Goal: Use online tool/utility: Utilize a website feature to perform a specific function

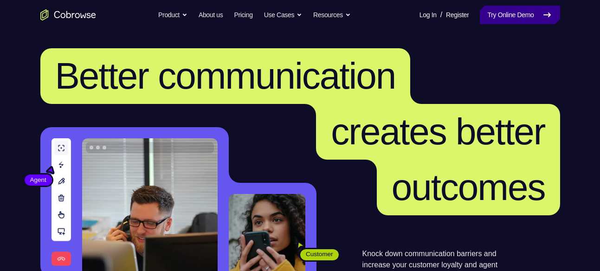
click at [509, 12] on link "Try Online Demo" at bounding box center [520, 15] width 80 height 19
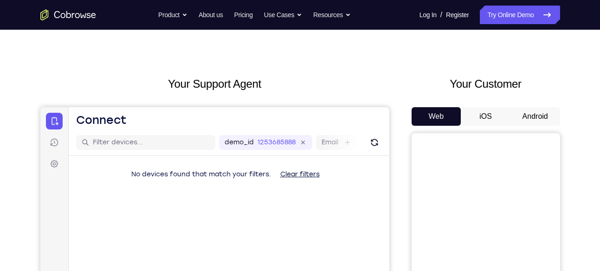
scroll to position [14, 0]
click at [518, 122] on button "Android" at bounding box center [535, 116] width 50 height 19
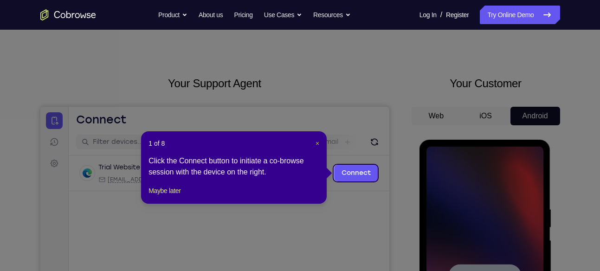
scroll to position [0, 0]
click at [315, 143] on span "×" at bounding box center [317, 143] width 4 height 7
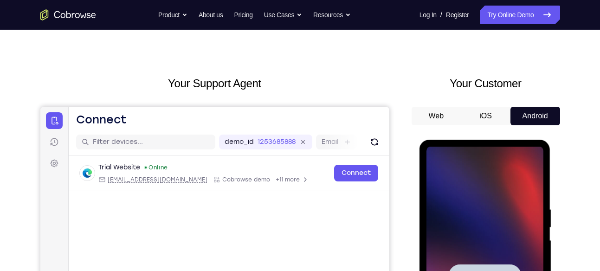
click at [467, 183] on div at bounding box center [484, 277] width 117 height 260
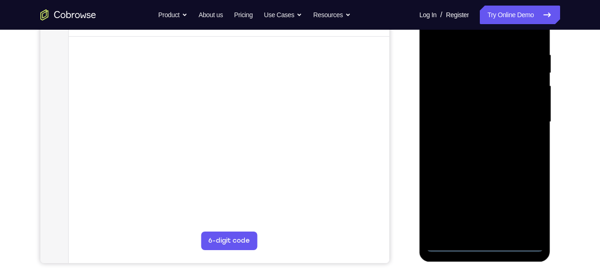
scroll to position [187, 0]
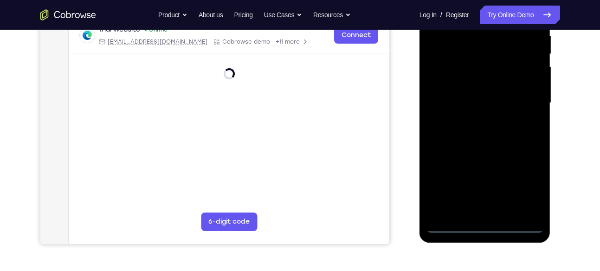
click at [485, 226] on div at bounding box center [484, 103] width 117 height 260
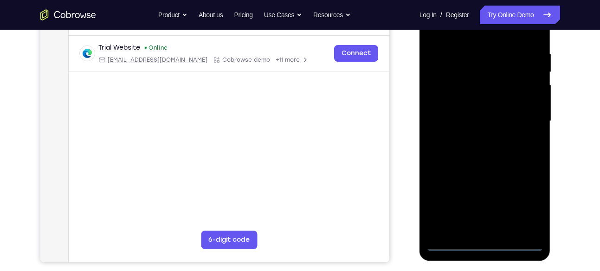
click at [526, 208] on div at bounding box center [484, 121] width 117 height 260
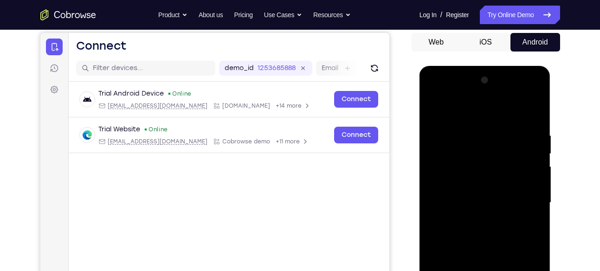
scroll to position [86, 0]
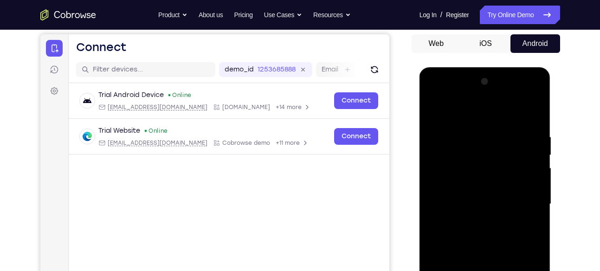
click at [437, 96] on div at bounding box center [484, 204] width 117 height 260
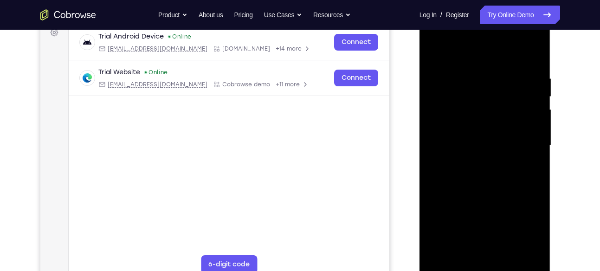
click at [520, 141] on div at bounding box center [484, 146] width 117 height 260
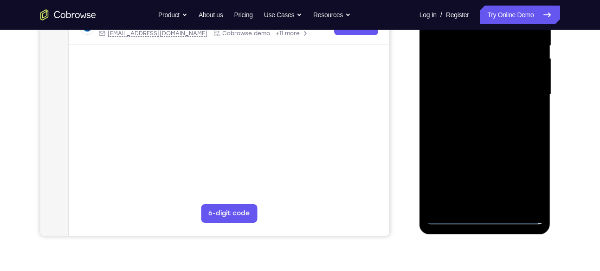
scroll to position [195, 0]
click at [493, 205] on div at bounding box center [484, 95] width 117 height 260
click at [474, 77] on div at bounding box center [484, 95] width 117 height 260
click at [466, 90] on div at bounding box center [484, 95] width 117 height 260
click at [431, 84] on div at bounding box center [484, 95] width 117 height 260
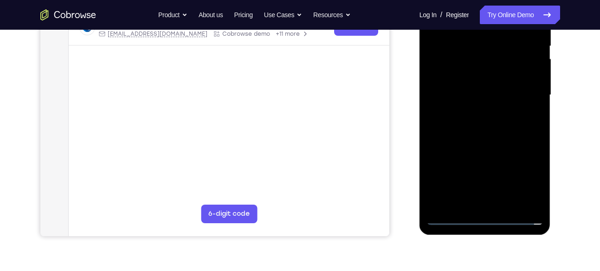
click at [457, 116] on div at bounding box center [484, 95] width 117 height 260
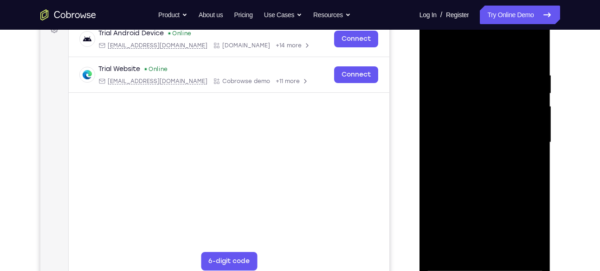
scroll to position [148, 0]
click at [484, 122] on div at bounding box center [484, 143] width 117 height 260
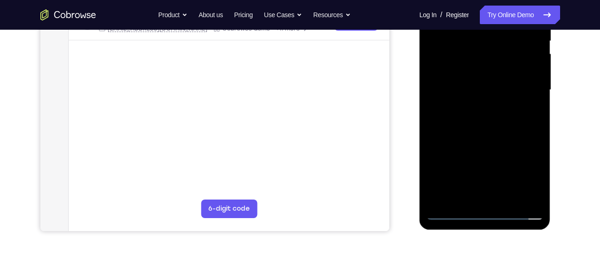
scroll to position [203, 0]
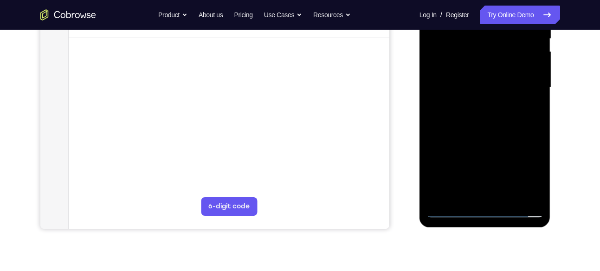
click at [538, 186] on div at bounding box center [484, 88] width 117 height 260
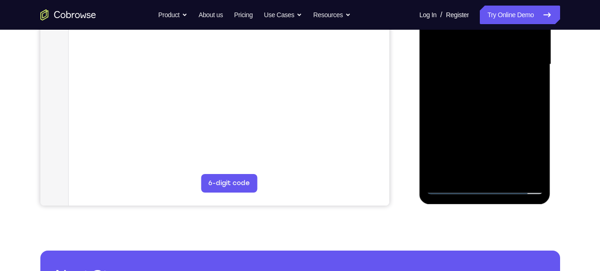
scroll to position [226, 0]
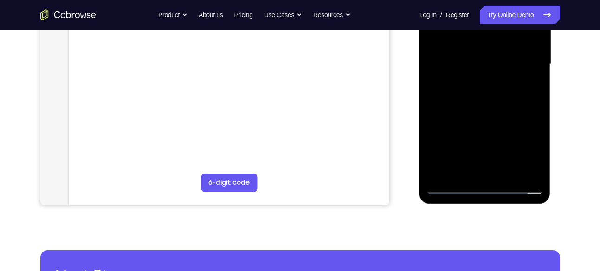
click at [505, 171] on div at bounding box center [484, 64] width 117 height 260
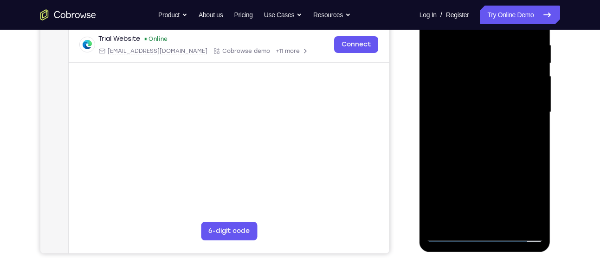
scroll to position [168, 0]
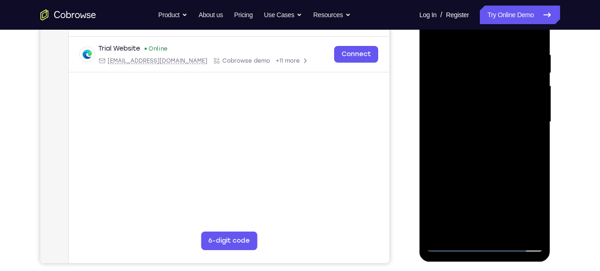
click at [488, 168] on div at bounding box center [484, 122] width 117 height 260
click at [500, 122] on div at bounding box center [484, 122] width 117 height 260
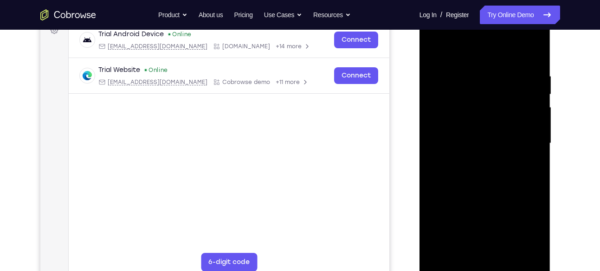
scroll to position [147, 0]
click at [451, 51] on div at bounding box center [484, 144] width 117 height 260
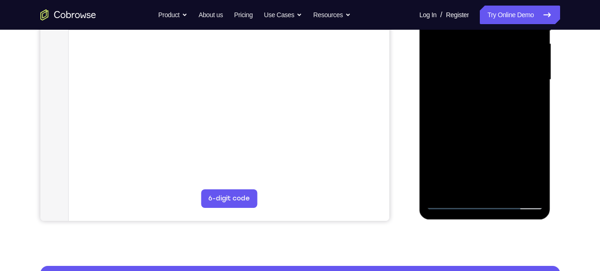
scroll to position [211, 0]
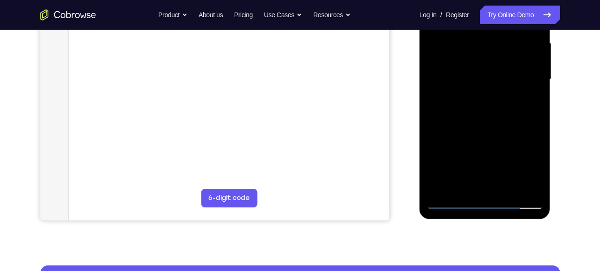
click at [523, 80] on div at bounding box center [484, 79] width 117 height 260
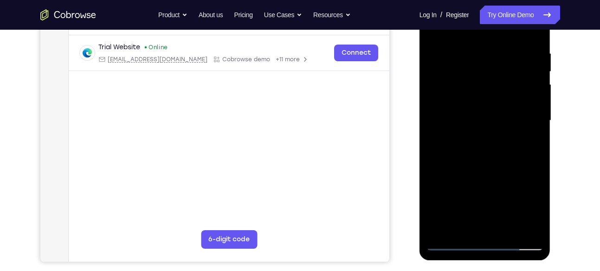
scroll to position [167, 0]
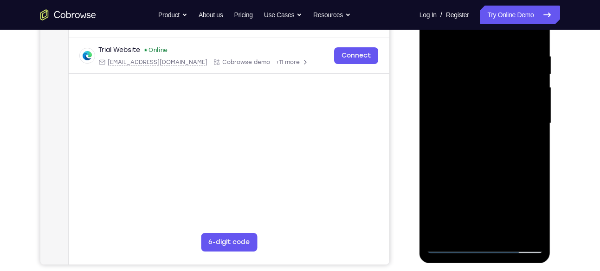
drag, startPoint x: 492, startPoint y: 155, endPoint x: 488, endPoint y: 38, distance: 117.9
click at [488, 38] on div at bounding box center [484, 124] width 117 height 260
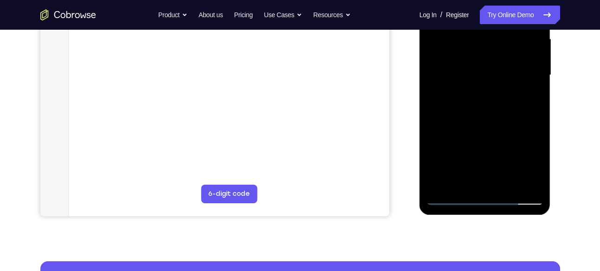
scroll to position [214, 0]
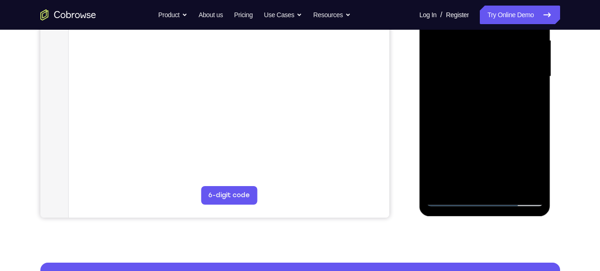
drag, startPoint x: 481, startPoint y: 145, endPoint x: 474, endPoint y: 61, distance: 84.3
click at [474, 61] on div at bounding box center [484, 77] width 117 height 260
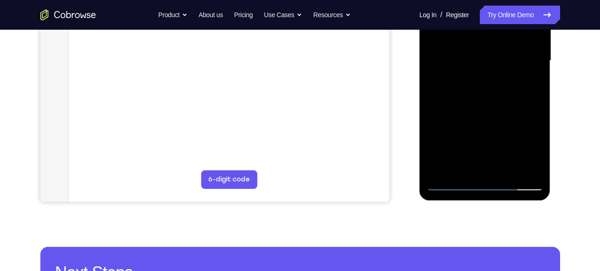
scroll to position [233, 0]
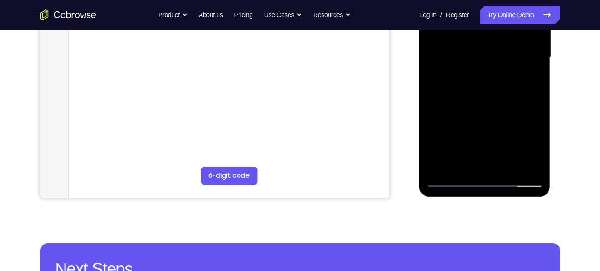
drag, startPoint x: 480, startPoint y: 135, endPoint x: 479, endPoint y: 65, distance: 70.0
click at [479, 65] on div at bounding box center [484, 57] width 117 height 260
drag, startPoint x: 478, startPoint y: 126, endPoint x: 477, endPoint y: 81, distance: 45.0
click at [477, 81] on div at bounding box center [484, 57] width 117 height 260
drag, startPoint x: 486, startPoint y: 143, endPoint x: 482, endPoint y: 51, distance: 92.8
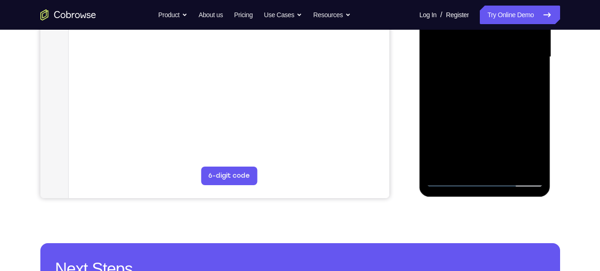
click at [482, 51] on div at bounding box center [484, 57] width 117 height 260
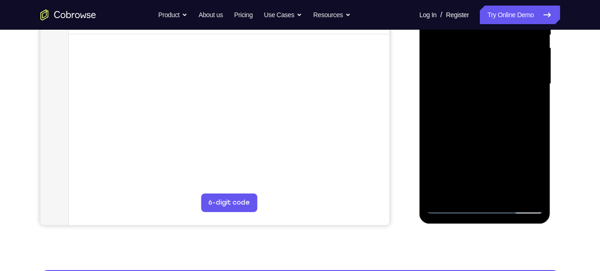
scroll to position [205, 0]
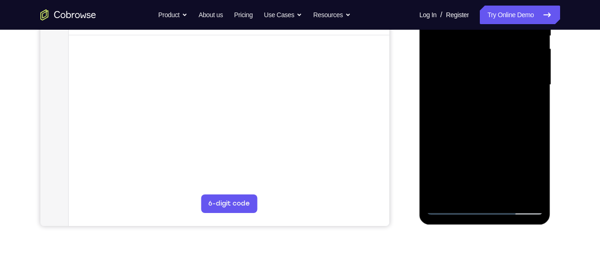
drag, startPoint x: 476, startPoint y: 151, endPoint x: 476, endPoint y: 88, distance: 63.1
click at [476, 88] on div at bounding box center [484, 85] width 117 height 260
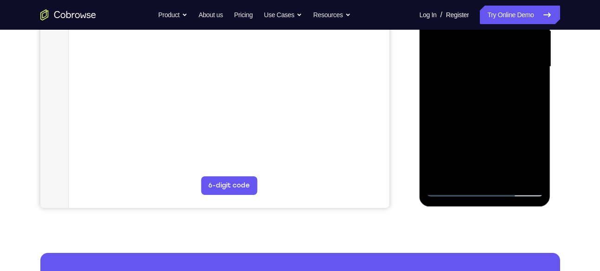
scroll to position [228, 0]
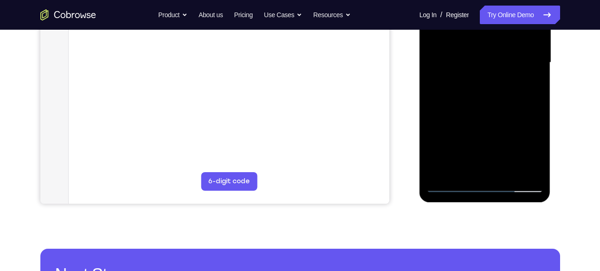
drag, startPoint x: 477, startPoint y: 146, endPoint x: 476, endPoint y: 116, distance: 29.7
click at [476, 116] on div at bounding box center [484, 63] width 117 height 260
click at [503, 169] on div at bounding box center [484, 63] width 117 height 260
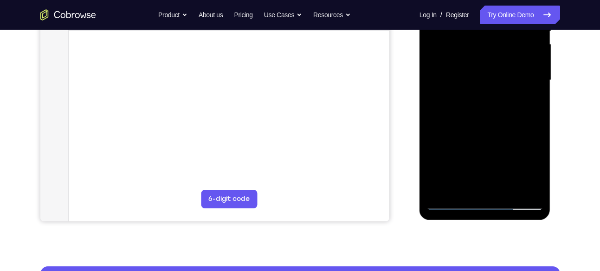
scroll to position [202, 0]
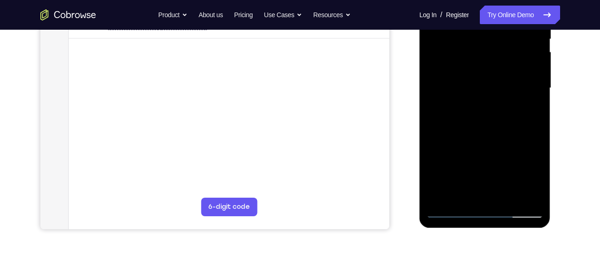
click at [477, 83] on div at bounding box center [484, 88] width 117 height 260
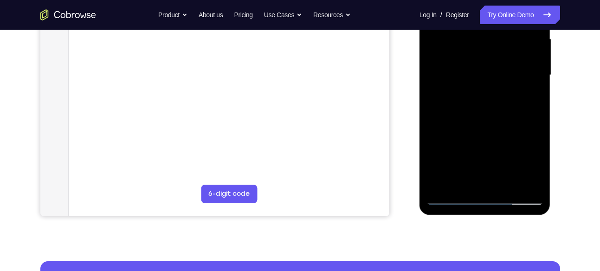
scroll to position [214, 0]
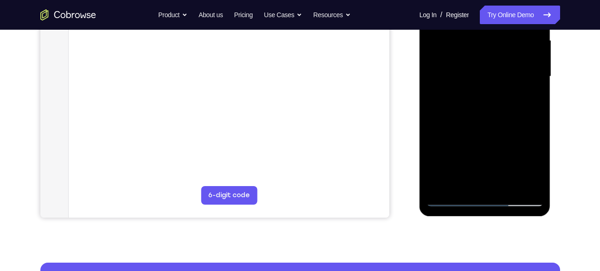
click at [531, 163] on div at bounding box center [484, 77] width 117 height 260
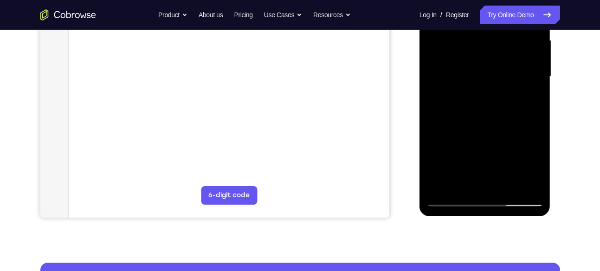
click at [531, 163] on div at bounding box center [484, 77] width 117 height 260
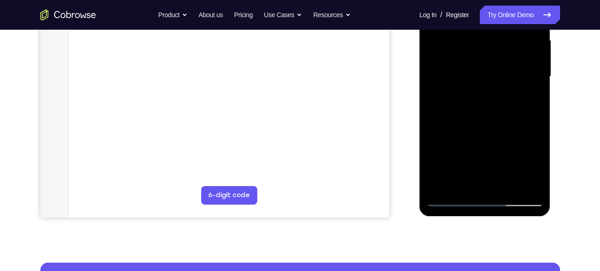
click at [531, 163] on div at bounding box center [484, 77] width 117 height 260
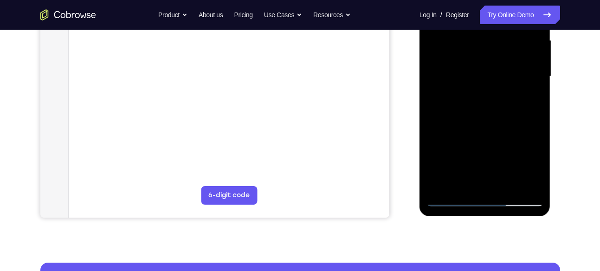
click at [531, 163] on div at bounding box center [484, 77] width 117 height 260
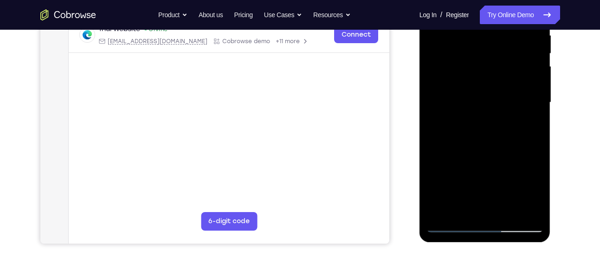
scroll to position [187, 0]
click at [528, 127] on div at bounding box center [484, 104] width 117 height 260
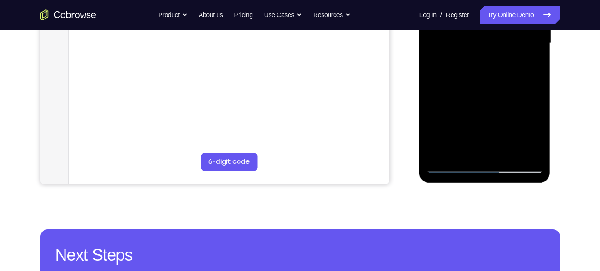
scroll to position [248, 0]
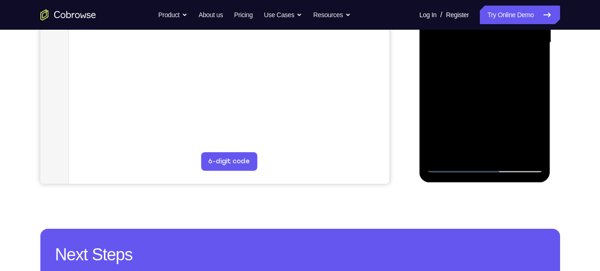
click at [451, 167] on div at bounding box center [484, 43] width 117 height 260
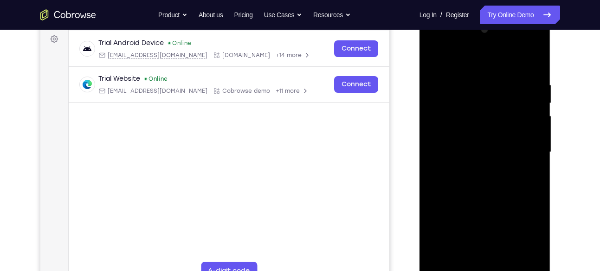
scroll to position [135, 0]
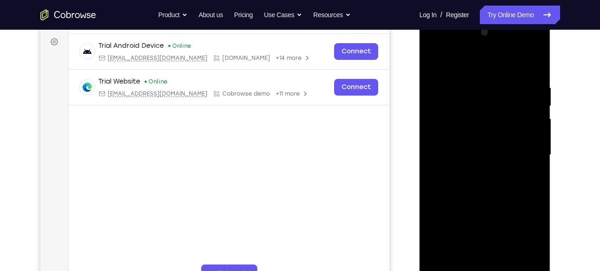
click at [434, 62] on div at bounding box center [484, 155] width 117 height 260
drag, startPoint x: 471, startPoint y: 96, endPoint x: 471, endPoint y: 122, distance: 26.0
click at [471, 122] on div at bounding box center [484, 155] width 117 height 260
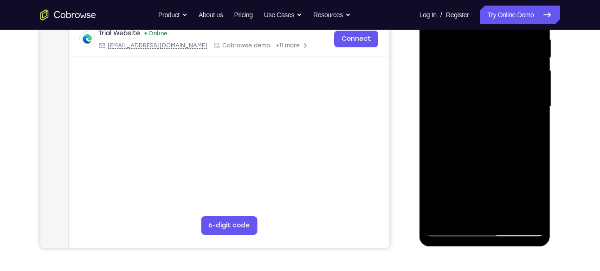
scroll to position [184, 0]
drag, startPoint x: 497, startPoint y: 169, endPoint x: 497, endPoint y: 95, distance: 74.2
click at [497, 95] on div at bounding box center [484, 106] width 117 height 260
drag, startPoint x: 491, startPoint y: 171, endPoint x: 494, endPoint y: 92, distance: 78.9
click at [494, 92] on div at bounding box center [484, 106] width 117 height 260
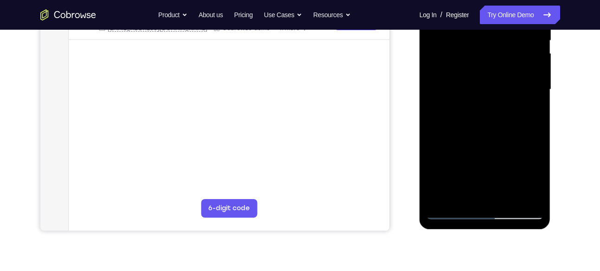
scroll to position [202, 0]
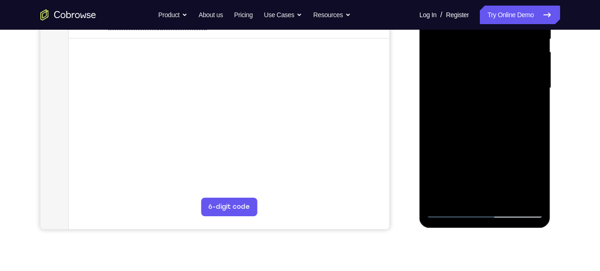
drag, startPoint x: 489, startPoint y: 173, endPoint x: 481, endPoint y: 72, distance: 101.4
click at [481, 72] on div at bounding box center [484, 88] width 117 height 260
drag, startPoint x: 520, startPoint y: 162, endPoint x: 519, endPoint y: 125, distance: 37.6
click at [519, 125] on div at bounding box center [484, 88] width 117 height 260
click at [432, 177] on div at bounding box center [484, 88] width 117 height 260
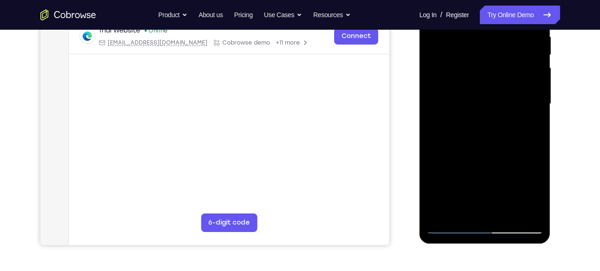
scroll to position [185, 0]
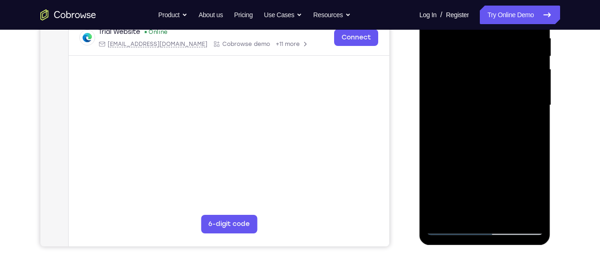
click at [530, 108] on div at bounding box center [484, 105] width 117 height 260
click at [534, 109] on div at bounding box center [484, 105] width 117 height 260
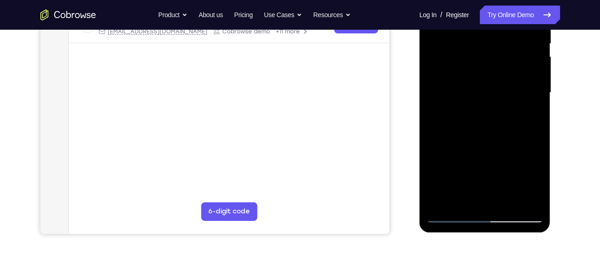
scroll to position [199, 0]
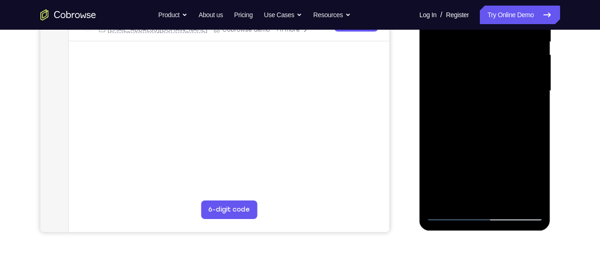
click at [527, 200] on div at bounding box center [484, 91] width 117 height 260
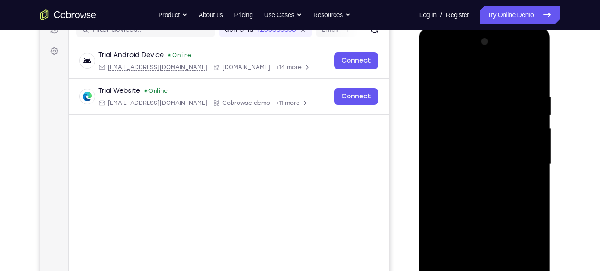
scroll to position [124, 0]
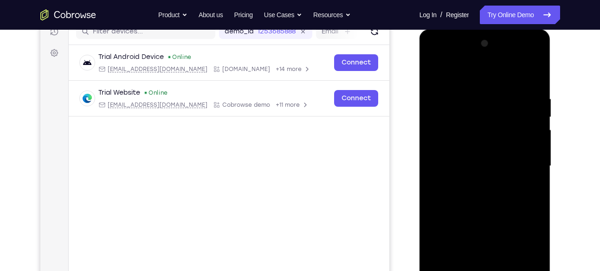
drag, startPoint x: 486, startPoint y: 147, endPoint x: 484, endPoint y: 177, distance: 29.7
click at [484, 177] on div at bounding box center [484, 166] width 117 height 260
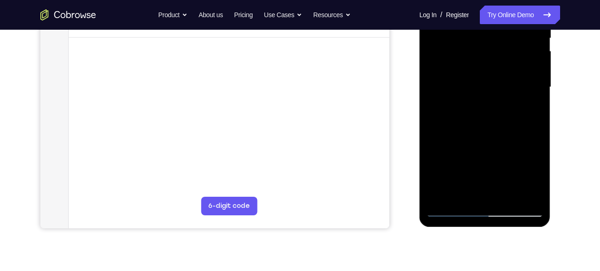
scroll to position [205, 0]
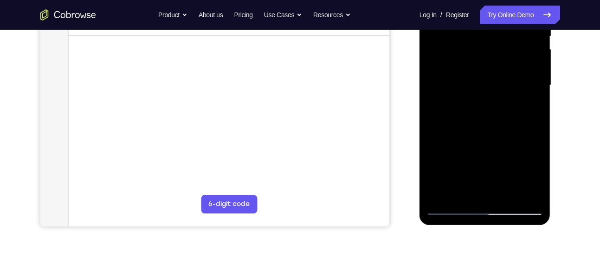
click at [463, 194] on div at bounding box center [484, 85] width 117 height 260
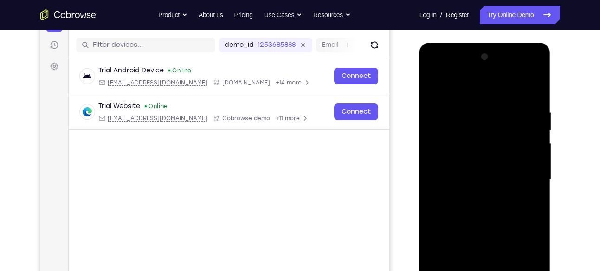
scroll to position [110, 0]
click at [468, 89] on div at bounding box center [484, 180] width 117 height 260
drag, startPoint x: 471, startPoint y: 108, endPoint x: 466, endPoint y: 149, distance: 41.7
click at [466, 149] on div at bounding box center [484, 180] width 117 height 260
click at [533, 113] on div at bounding box center [484, 180] width 117 height 260
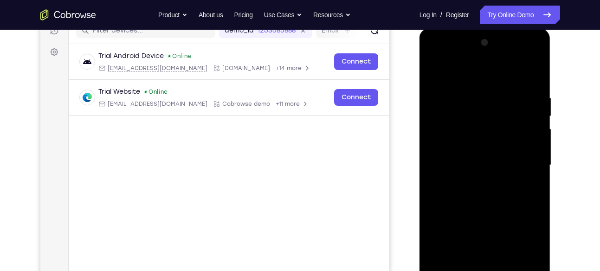
scroll to position [125, 0]
click at [529, 120] on div at bounding box center [484, 166] width 117 height 260
click at [482, 75] on div at bounding box center [484, 166] width 117 height 260
click at [469, 91] on div at bounding box center [484, 166] width 117 height 260
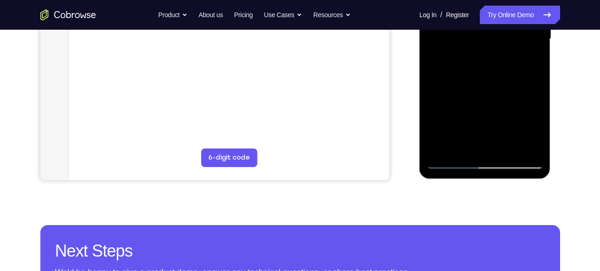
scroll to position [252, 0]
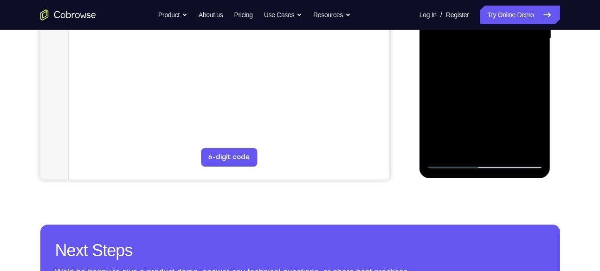
drag, startPoint x: 517, startPoint y: 122, endPoint x: 516, endPoint y: 105, distance: 16.7
click at [516, 105] on div at bounding box center [484, 39] width 117 height 260
click at [537, 106] on div at bounding box center [484, 39] width 117 height 260
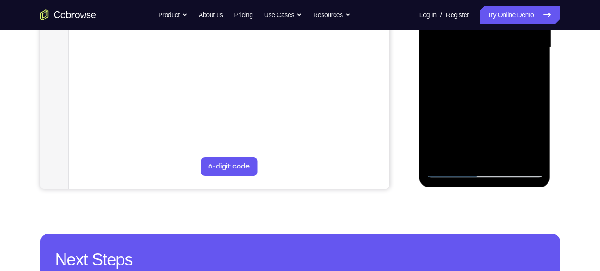
scroll to position [242, 0]
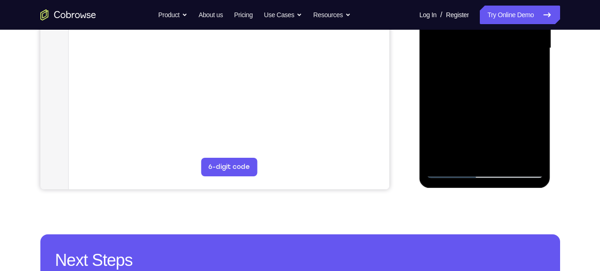
click at [536, 113] on div at bounding box center [484, 48] width 117 height 260
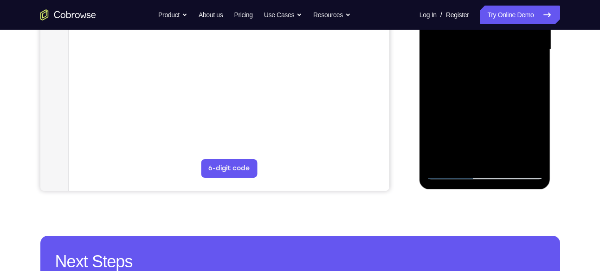
click at [540, 115] on div at bounding box center [484, 50] width 117 height 260
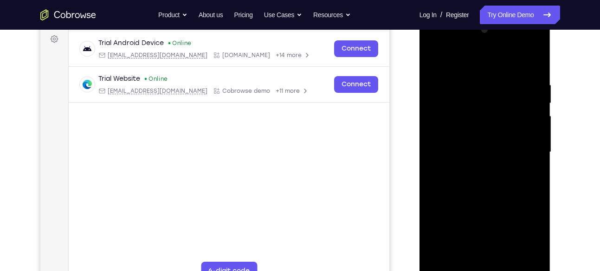
scroll to position [137, 0]
drag, startPoint x: 511, startPoint y: 85, endPoint x: 509, endPoint y: 114, distance: 28.8
click at [509, 114] on div at bounding box center [484, 153] width 117 height 260
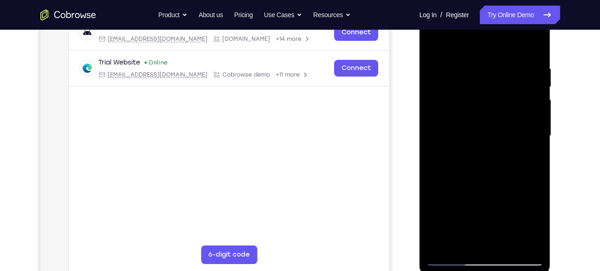
scroll to position [167, 0]
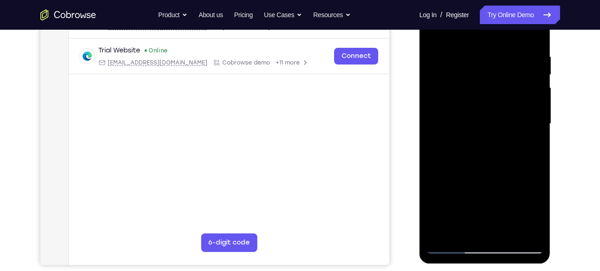
click at [441, 128] on div at bounding box center [484, 124] width 117 height 260
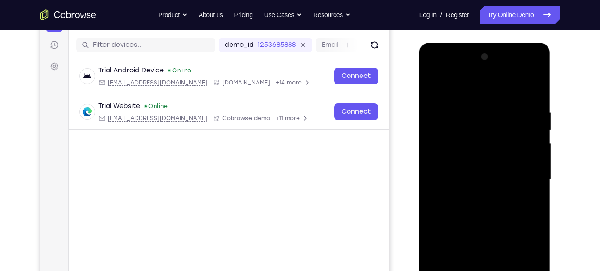
scroll to position [109, 0]
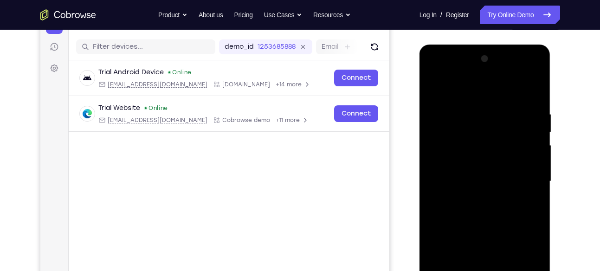
click at [539, 97] on div at bounding box center [484, 181] width 117 height 260
click at [537, 90] on div at bounding box center [484, 181] width 117 height 260
click at [533, 83] on div at bounding box center [484, 181] width 117 height 260
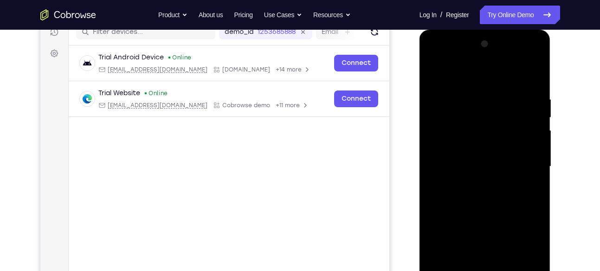
scroll to position [126, 0]
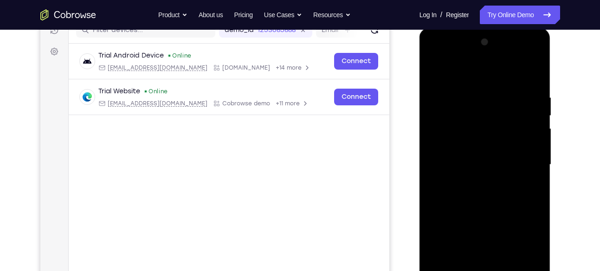
click at [533, 43] on div at bounding box center [484, 165] width 117 height 260
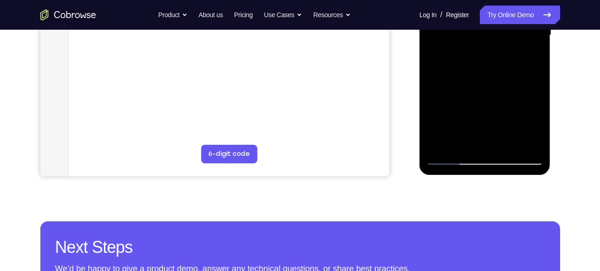
scroll to position [256, 0]
click at [454, 158] on div at bounding box center [484, 35] width 117 height 260
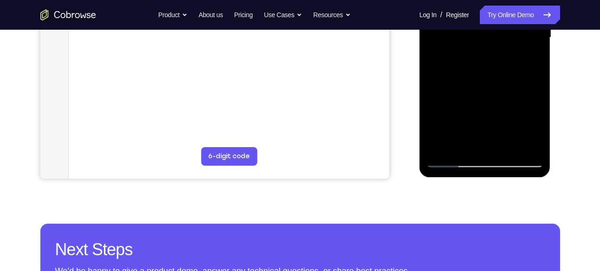
scroll to position [254, 0]
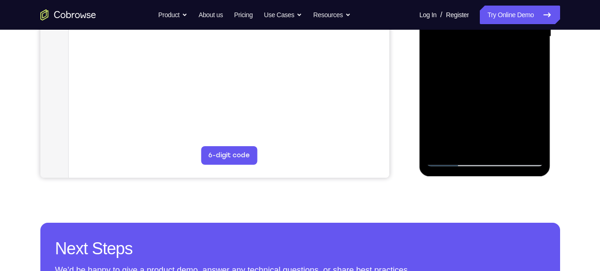
drag, startPoint x: 520, startPoint y: 120, endPoint x: 513, endPoint y: 96, distance: 25.0
click at [513, 96] on div at bounding box center [484, 37] width 117 height 260
click at [533, 105] on div at bounding box center [484, 37] width 117 height 260
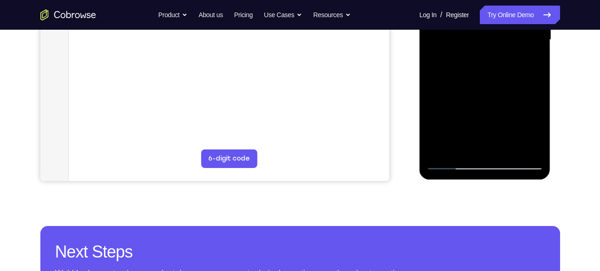
scroll to position [250, 0]
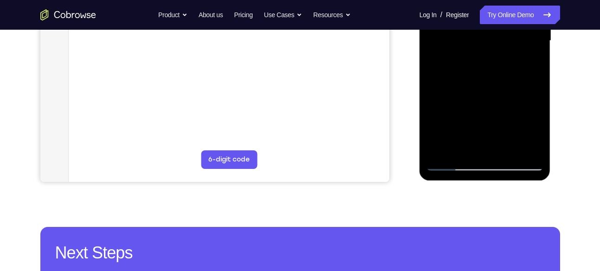
click at [537, 107] on div at bounding box center [484, 41] width 117 height 260
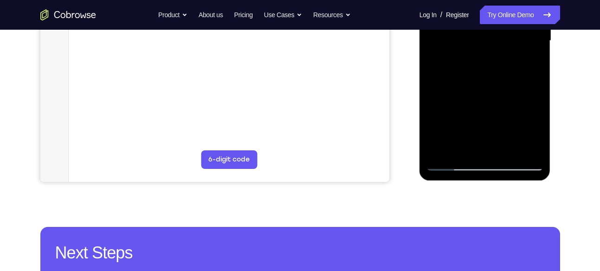
click at [429, 106] on div at bounding box center [484, 41] width 117 height 260
click at [431, 109] on div at bounding box center [484, 41] width 117 height 260
click at [449, 108] on div at bounding box center [484, 41] width 117 height 260
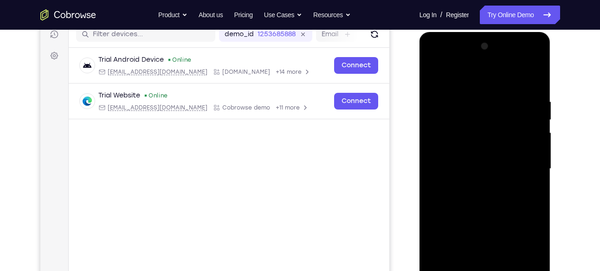
scroll to position [121, 0]
drag, startPoint x: 479, startPoint y: 106, endPoint x: 479, endPoint y: 121, distance: 14.4
click at [479, 121] on div at bounding box center [484, 169] width 117 height 260
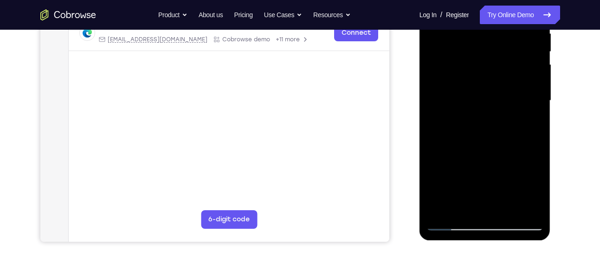
scroll to position [216, 0]
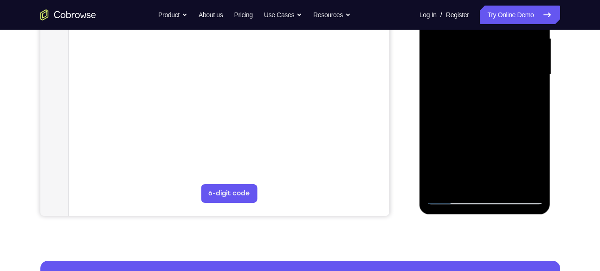
drag, startPoint x: 489, startPoint y: 134, endPoint x: 489, endPoint y: 113, distance: 20.9
click at [489, 113] on div at bounding box center [484, 75] width 117 height 260
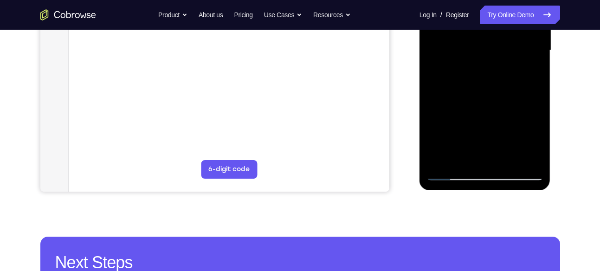
scroll to position [238, 0]
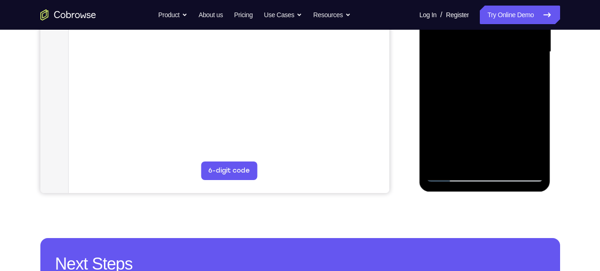
click at [466, 98] on div at bounding box center [484, 52] width 117 height 260
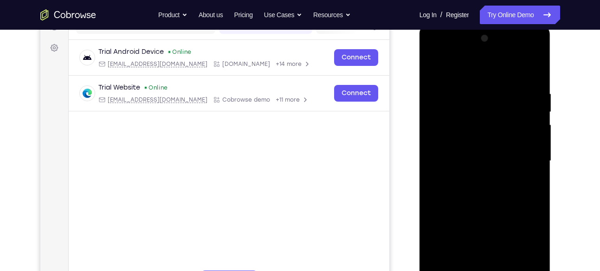
scroll to position [129, 0]
drag, startPoint x: 509, startPoint y: 104, endPoint x: 507, endPoint y: 126, distance: 21.9
click at [507, 126] on div at bounding box center [484, 162] width 117 height 260
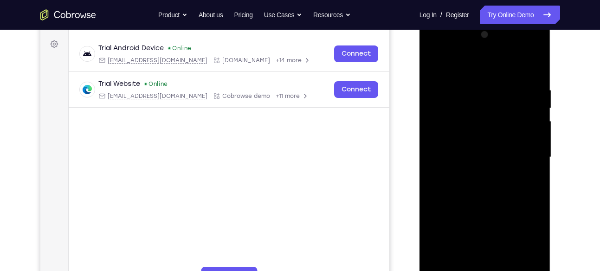
click at [518, 124] on div at bounding box center [484, 157] width 117 height 260
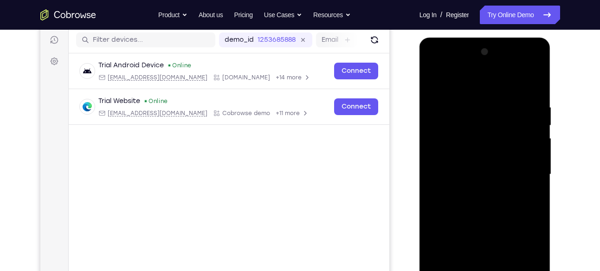
scroll to position [115, 0]
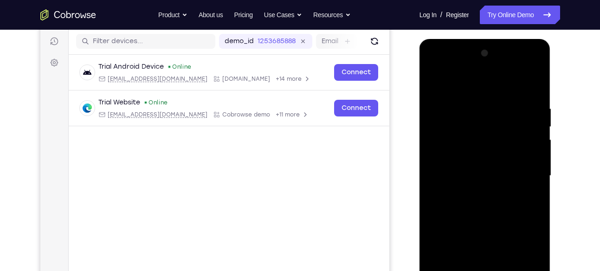
drag, startPoint x: 485, startPoint y: 123, endPoint x: 487, endPoint y: 141, distance: 18.1
click at [487, 141] on div at bounding box center [484, 176] width 117 height 260
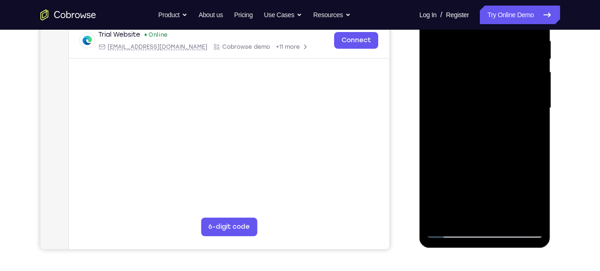
scroll to position [183, 0]
drag, startPoint x: 475, startPoint y: 138, endPoint x: 474, endPoint y: 87, distance: 51.5
click at [474, 87] on div at bounding box center [484, 108] width 117 height 260
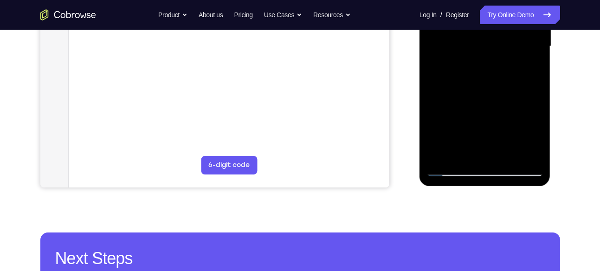
scroll to position [245, 0]
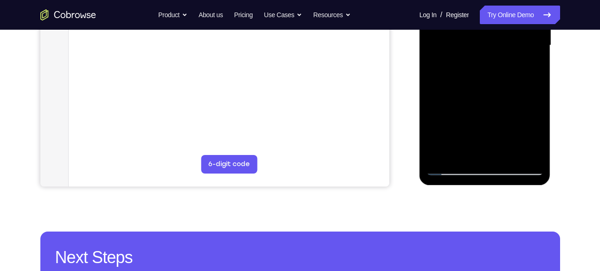
drag, startPoint x: 478, startPoint y: 135, endPoint x: 475, endPoint y: 93, distance: 41.4
click at [475, 93] on div at bounding box center [484, 46] width 117 height 260
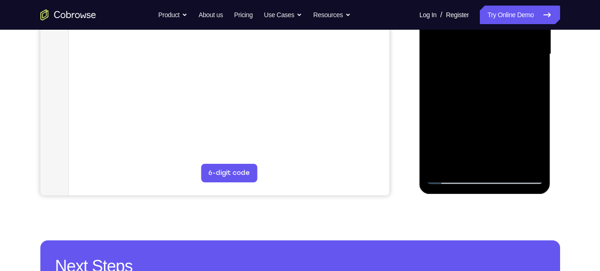
scroll to position [233, 0]
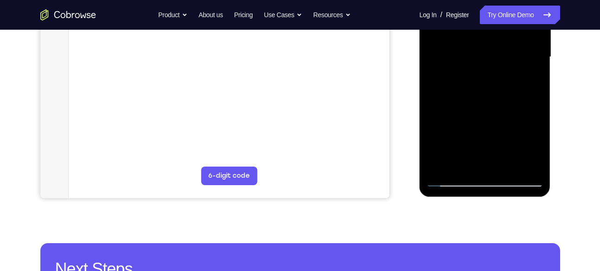
drag, startPoint x: 474, startPoint y: 141, endPoint x: 482, endPoint y: 87, distance: 55.0
click at [482, 87] on div at bounding box center [484, 57] width 117 height 260
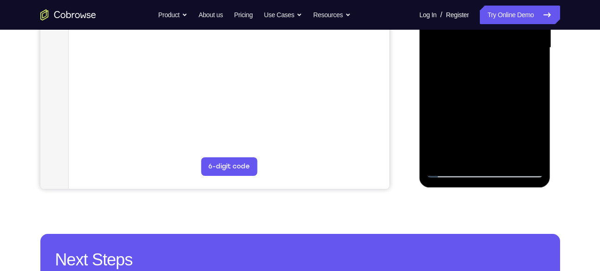
scroll to position [243, 0]
drag, startPoint x: 486, startPoint y: 131, endPoint x: 483, endPoint y: 89, distance: 42.3
click at [483, 89] on div at bounding box center [484, 47] width 117 height 260
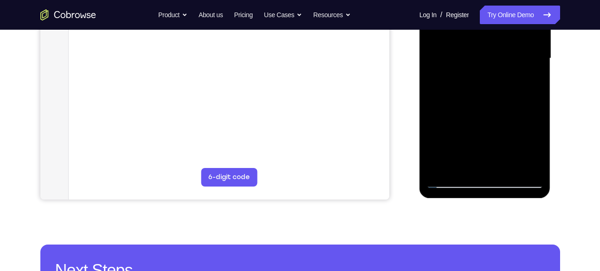
scroll to position [232, 0]
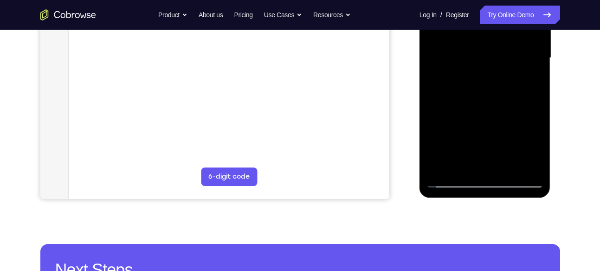
drag, startPoint x: 481, startPoint y: 141, endPoint x: 483, endPoint y: 111, distance: 30.7
click at [483, 111] on div at bounding box center [484, 58] width 117 height 260
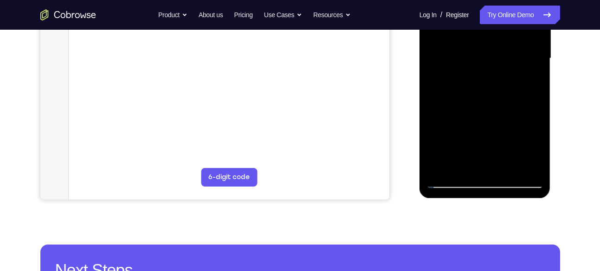
drag, startPoint x: 481, startPoint y: 137, endPoint x: 483, endPoint y: 88, distance: 49.2
click at [483, 88] on div at bounding box center [484, 59] width 117 height 260
drag, startPoint x: 474, startPoint y: 135, endPoint x: 478, endPoint y: 79, distance: 56.3
click at [478, 79] on div at bounding box center [484, 59] width 117 height 260
drag, startPoint x: 478, startPoint y: 135, endPoint x: 481, endPoint y: 90, distance: 44.1
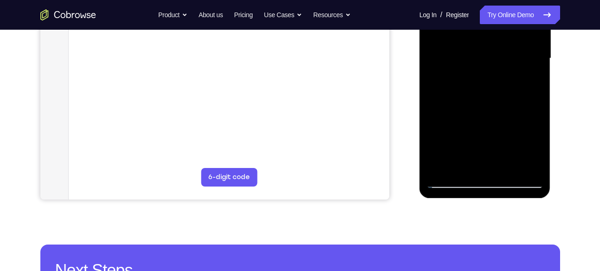
click at [481, 90] on div at bounding box center [484, 59] width 117 height 260
drag, startPoint x: 477, startPoint y: 141, endPoint x: 481, endPoint y: 113, distance: 29.1
click at [481, 113] on div at bounding box center [484, 59] width 117 height 260
drag, startPoint x: 477, startPoint y: 136, endPoint x: 477, endPoint y: 95, distance: 40.8
click at [477, 95] on div at bounding box center [484, 59] width 117 height 260
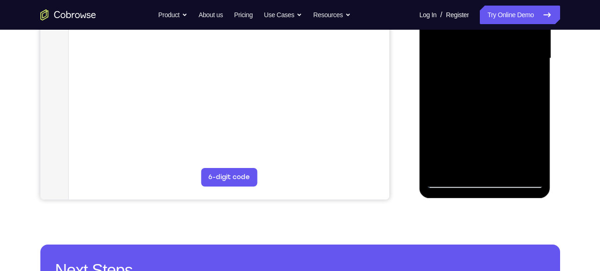
drag, startPoint x: 477, startPoint y: 135, endPoint x: 479, endPoint y: 102, distance: 33.4
click at [479, 102] on div at bounding box center [484, 59] width 117 height 260
drag, startPoint x: 482, startPoint y: 135, endPoint x: 483, endPoint y: 110, distance: 24.1
click at [483, 110] on div at bounding box center [484, 59] width 117 height 260
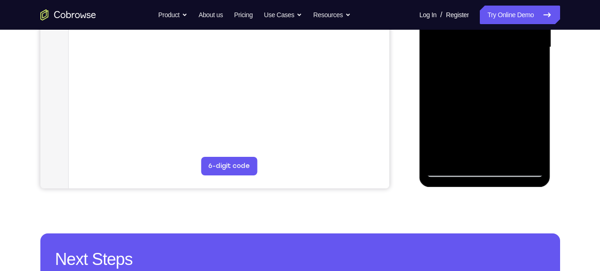
drag, startPoint x: 481, startPoint y: 128, endPoint x: 481, endPoint y: 89, distance: 39.9
click at [481, 89] on div at bounding box center [484, 47] width 117 height 260
drag, startPoint x: 479, startPoint y: 119, endPoint x: 479, endPoint y: 92, distance: 26.9
click at [479, 92] on div at bounding box center [484, 47] width 117 height 260
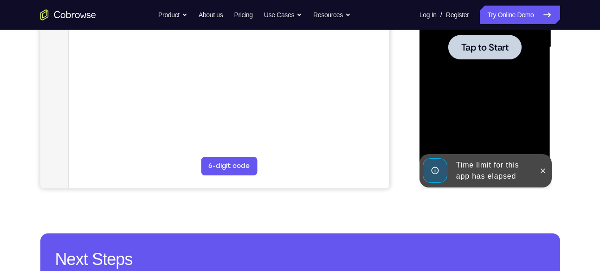
drag, startPoint x: 478, startPoint y: 124, endPoint x: 479, endPoint y: 102, distance: 22.3
click at [479, 102] on div at bounding box center [484, 47] width 117 height 260
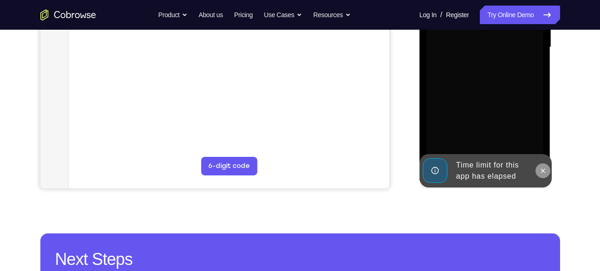
click at [537, 172] on button at bounding box center [542, 170] width 15 height 15
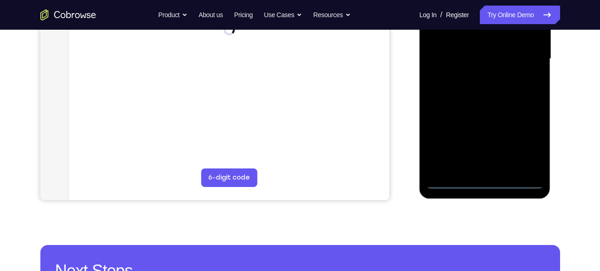
scroll to position [157, 0]
